Goal: Transaction & Acquisition: Subscribe to service/newsletter

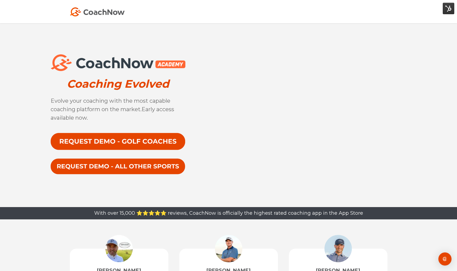
click at [139, 141] on img at bounding box center [118, 142] width 135 height 18
click at [118, 165] on img at bounding box center [118, 166] width 135 height 17
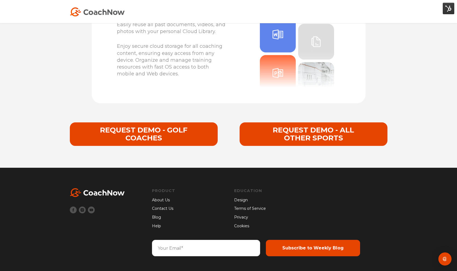
scroll to position [2017, 0]
